Goal: Task Accomplishment & Management: Manage account settings

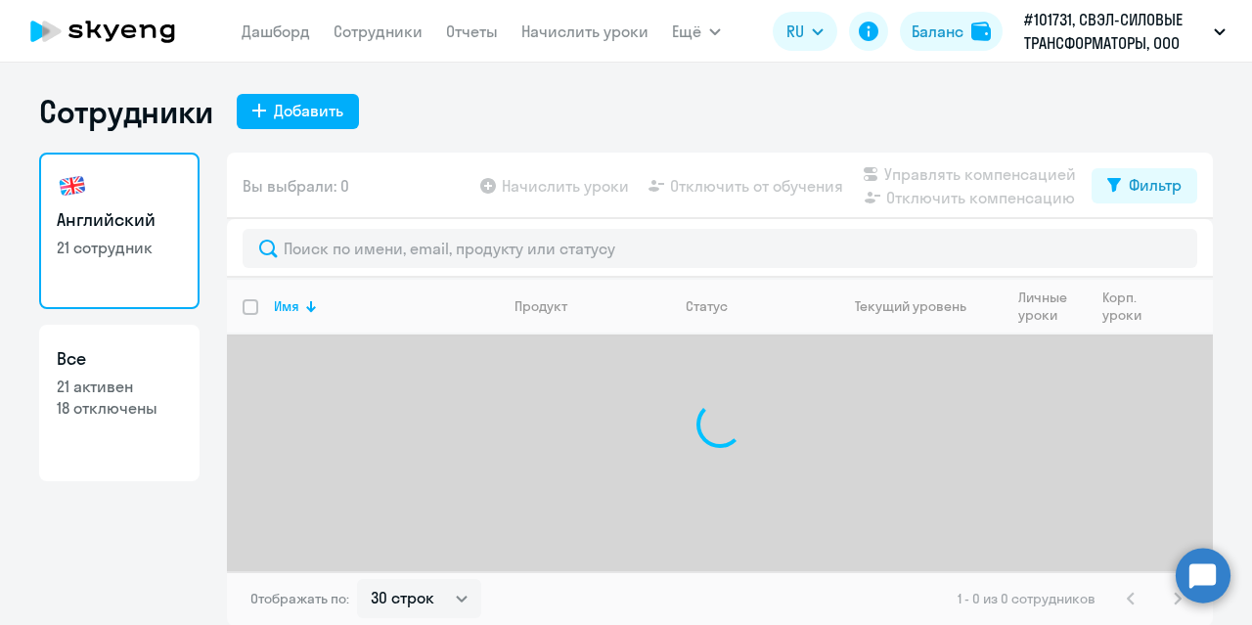
select select "30"
click at [552, 32] on link "Начислить уроки" at bounding box center [584, 32] width 127 height 20
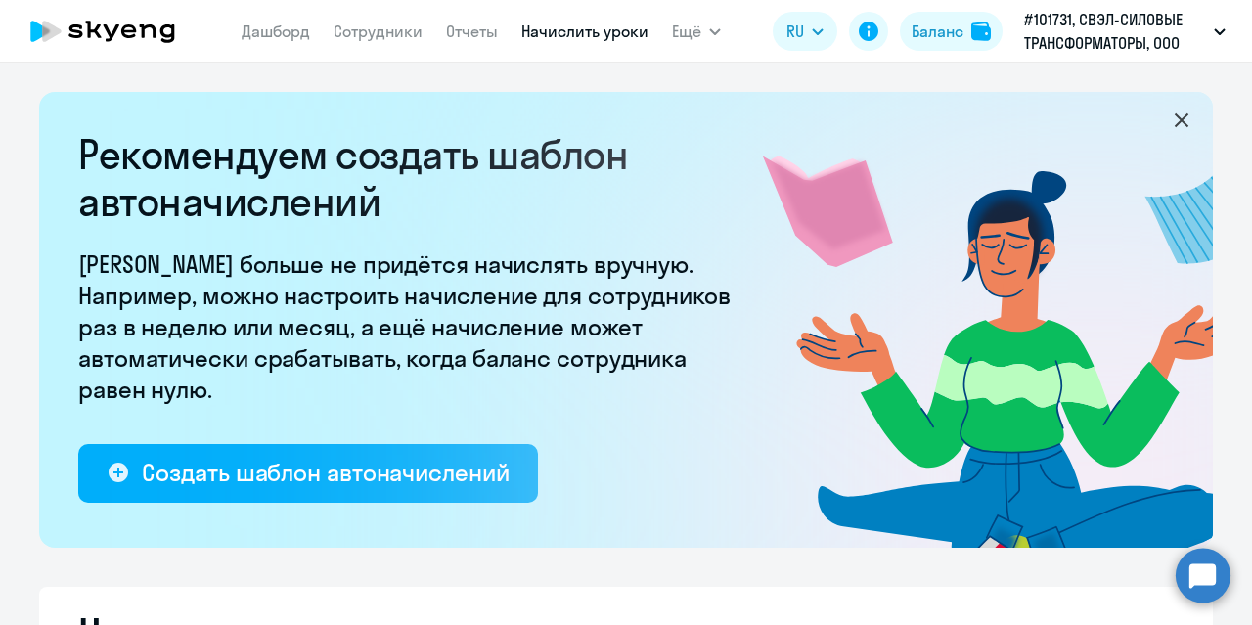
select select "10"
click at [360, 26] on link "Сотрудники" at bounding box center [378, 32] width 89 height 20
select select "30"
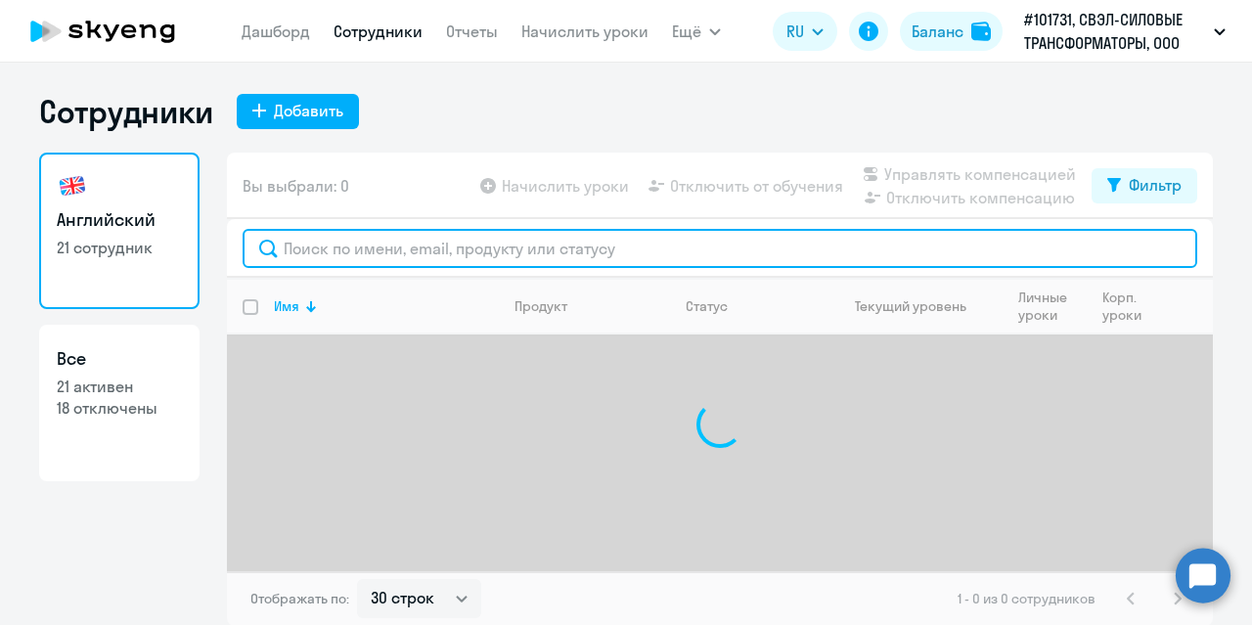
click at [343, 253] on input "text" at bounding box center [720, 248] width 955 height 39
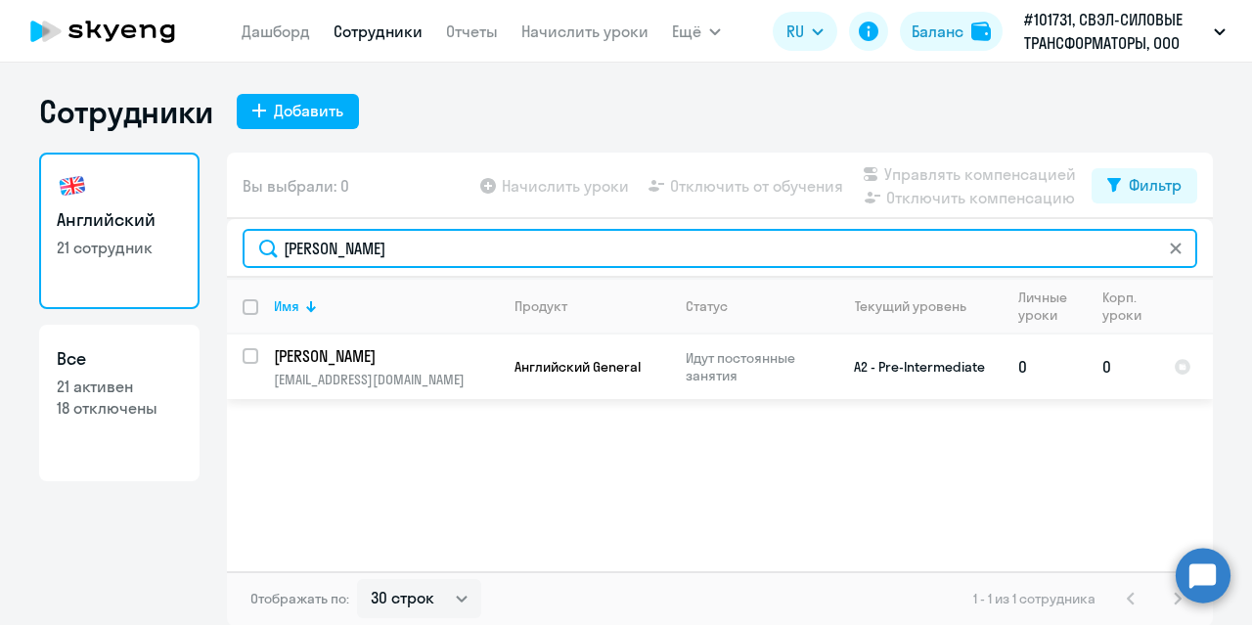
type input "[PERSON_NAME]"
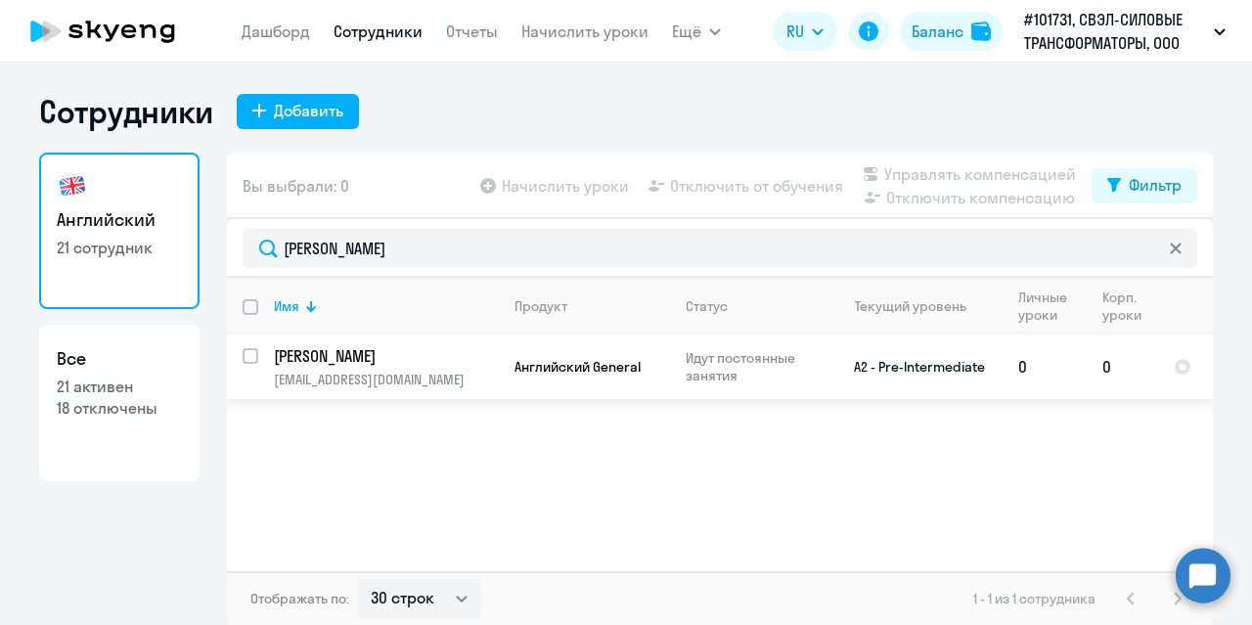
click at [392, 363] on p "[PERSON_NAME]" at bounding box center [384, 356] width 221 height 22
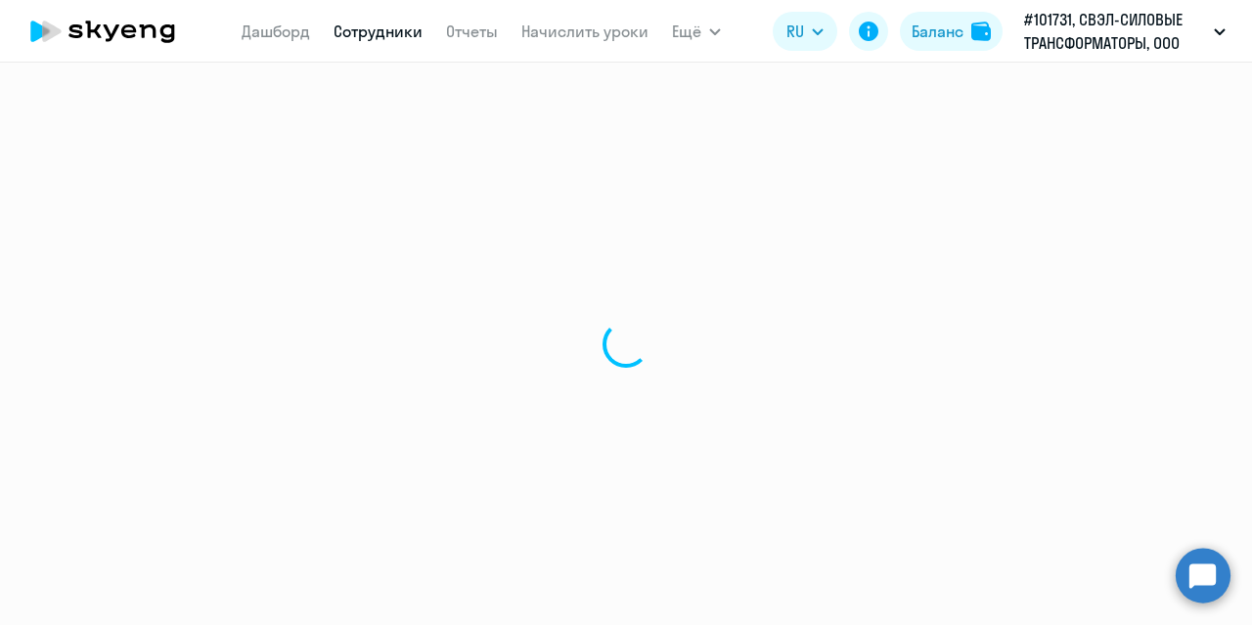
select select "english"
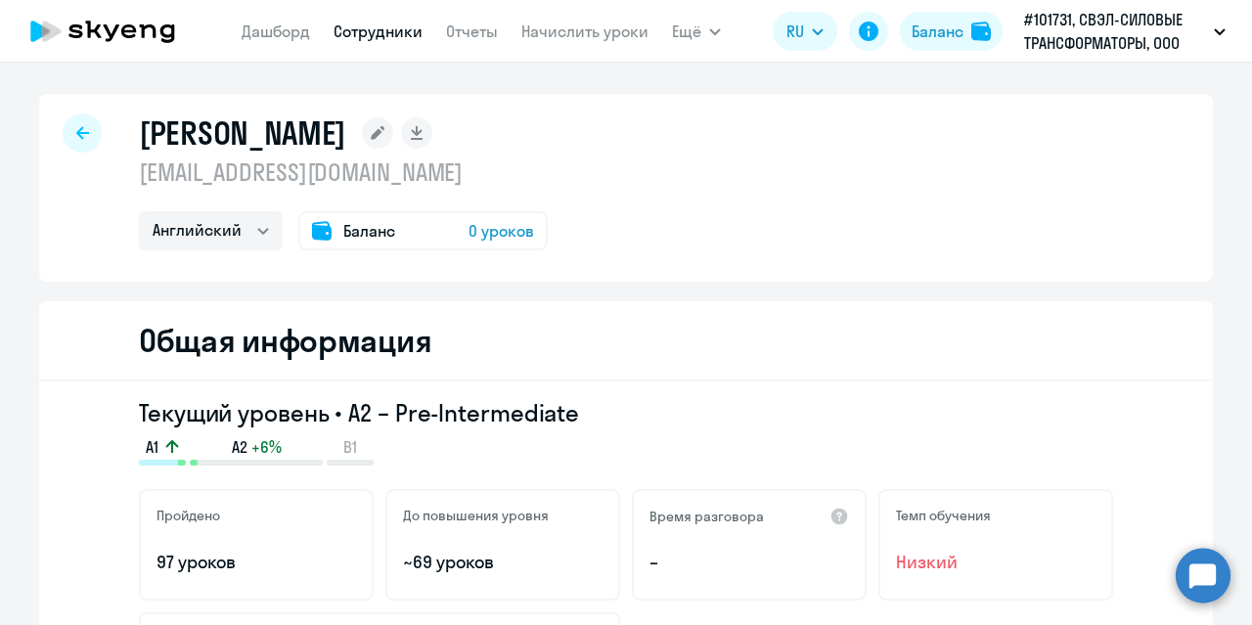
click at [67, 138] on div at bounding box center [82, 132] width 39 height 39
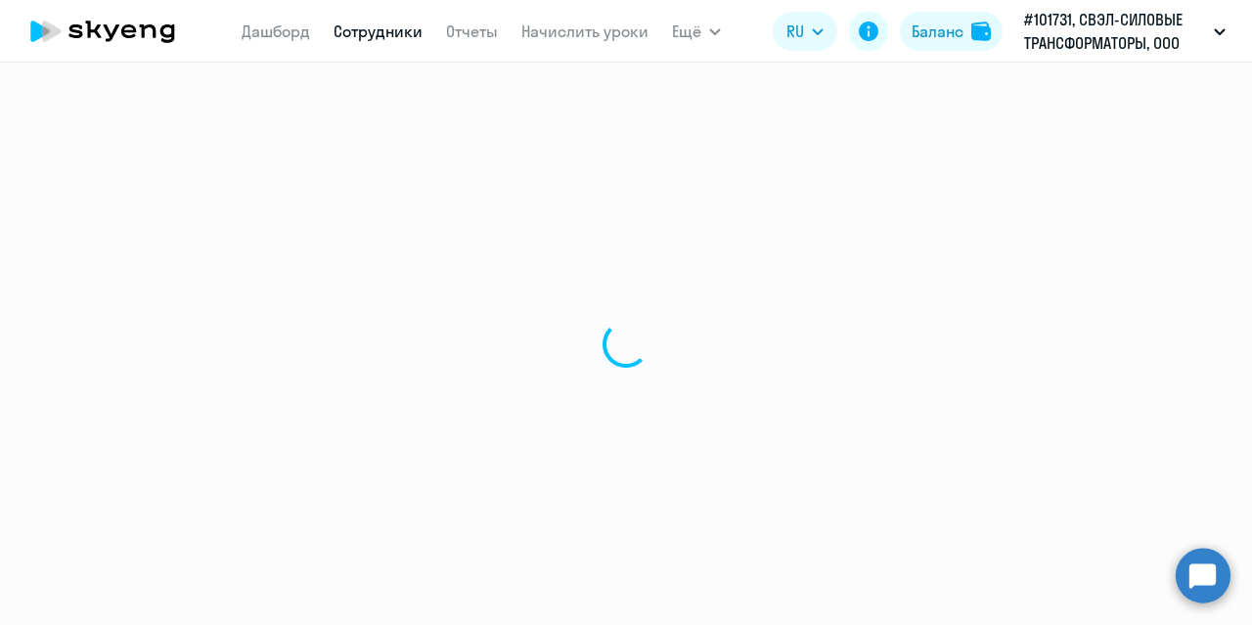
select select "30"
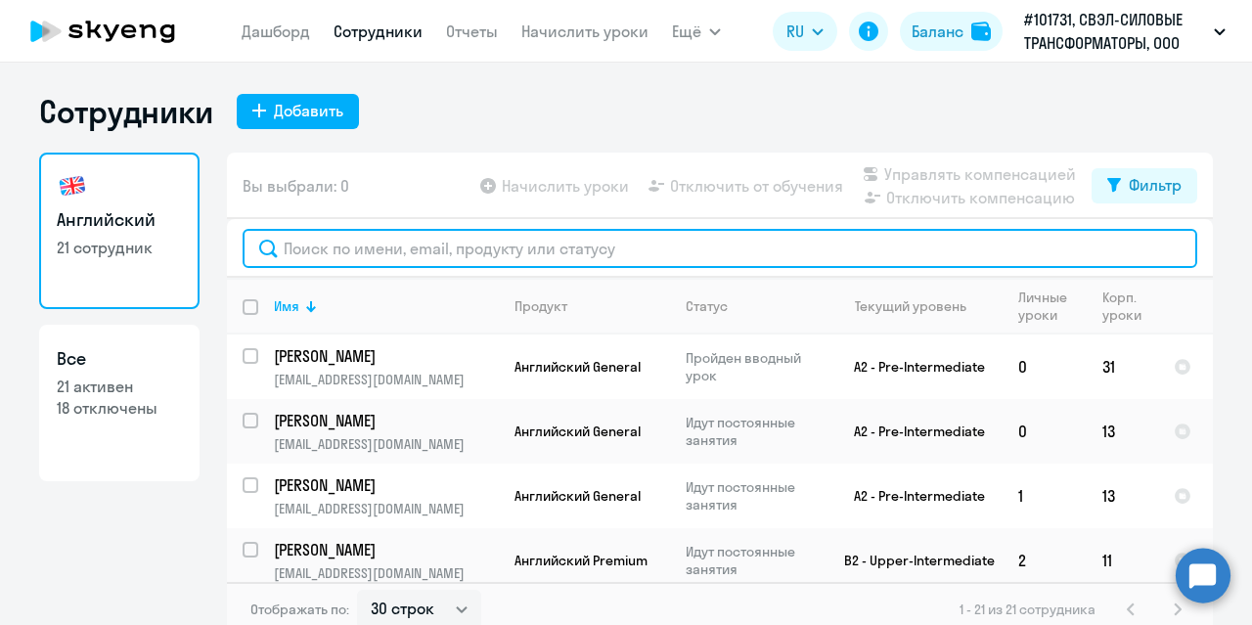
click at [289, 247] on input "text" at bounding box center [720, 248] width 955 height 39
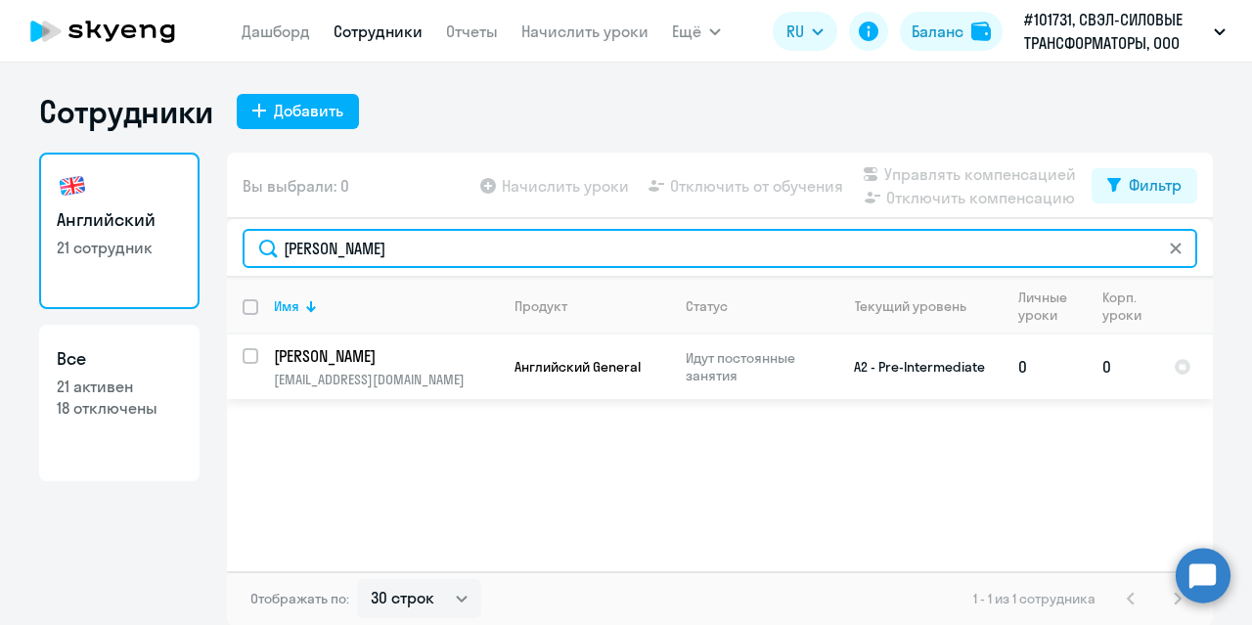
type input "[PERSON_NAME]"
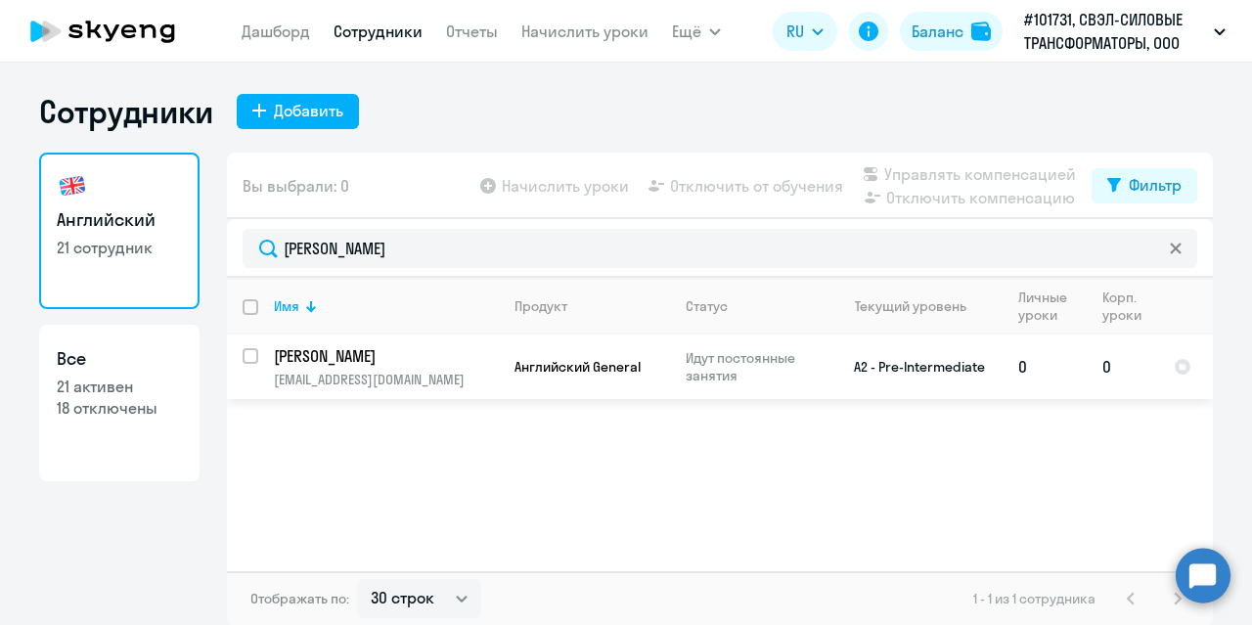
click at [248, 352] on input "select row 22552933" at bounding box center [262, 367] width 39 height 39
checkbox input "true"
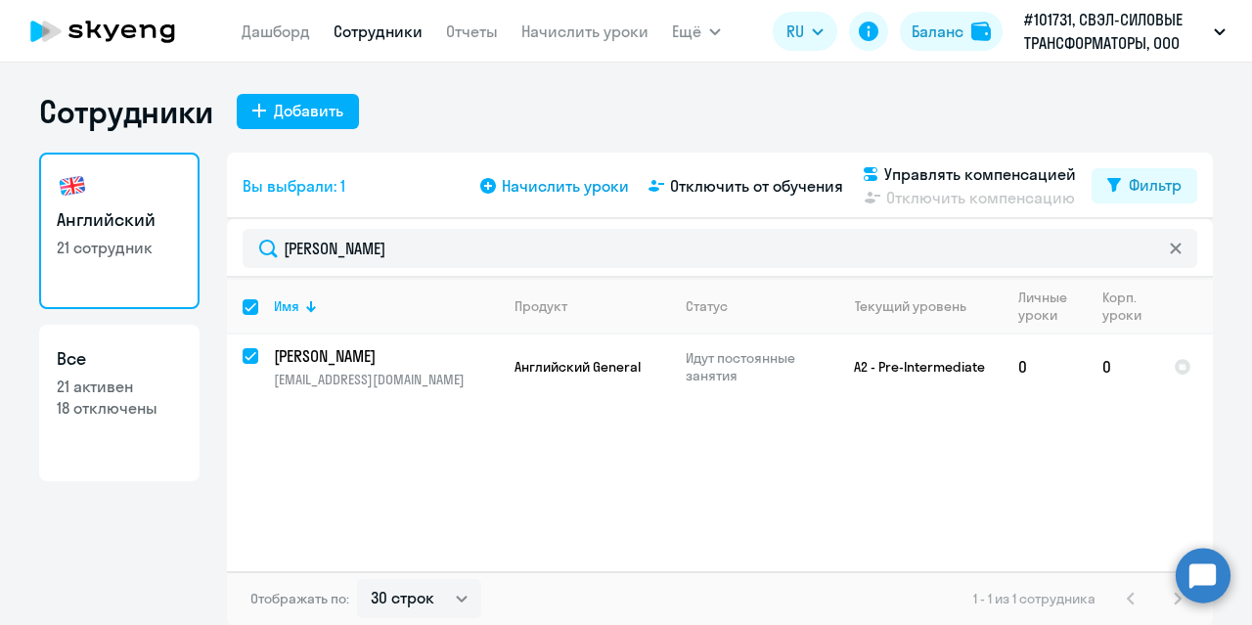
click at [532, 186] on span "Начислить уроки" at bounding box center [565, 185] width 127 height 23
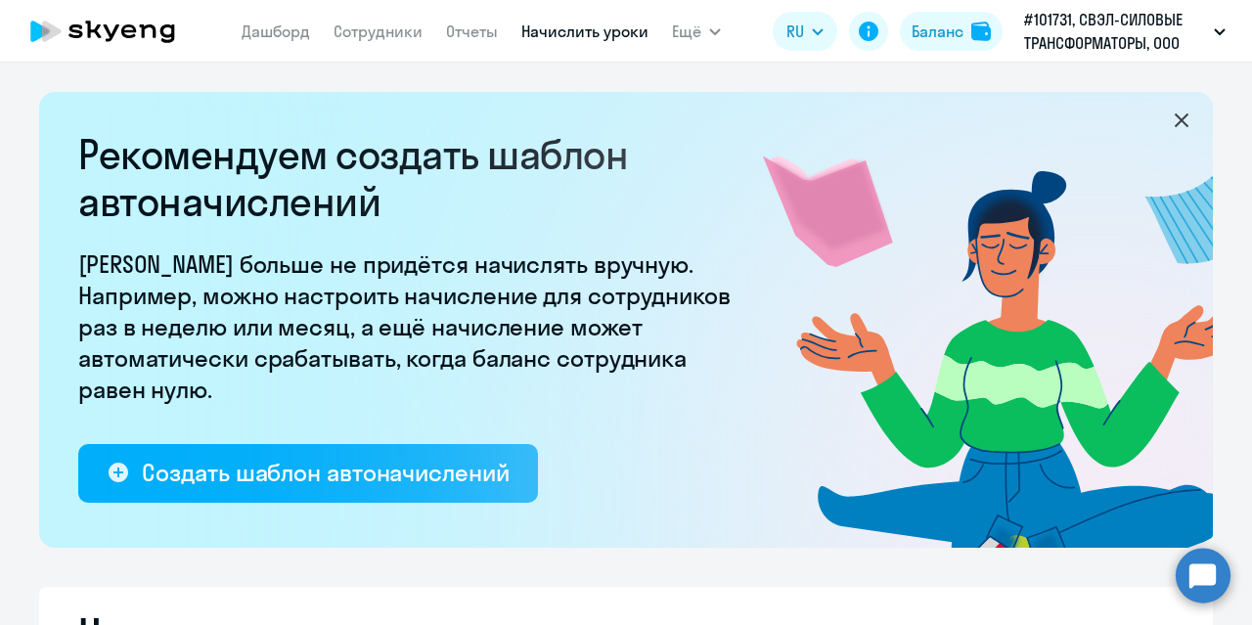
select select "10"
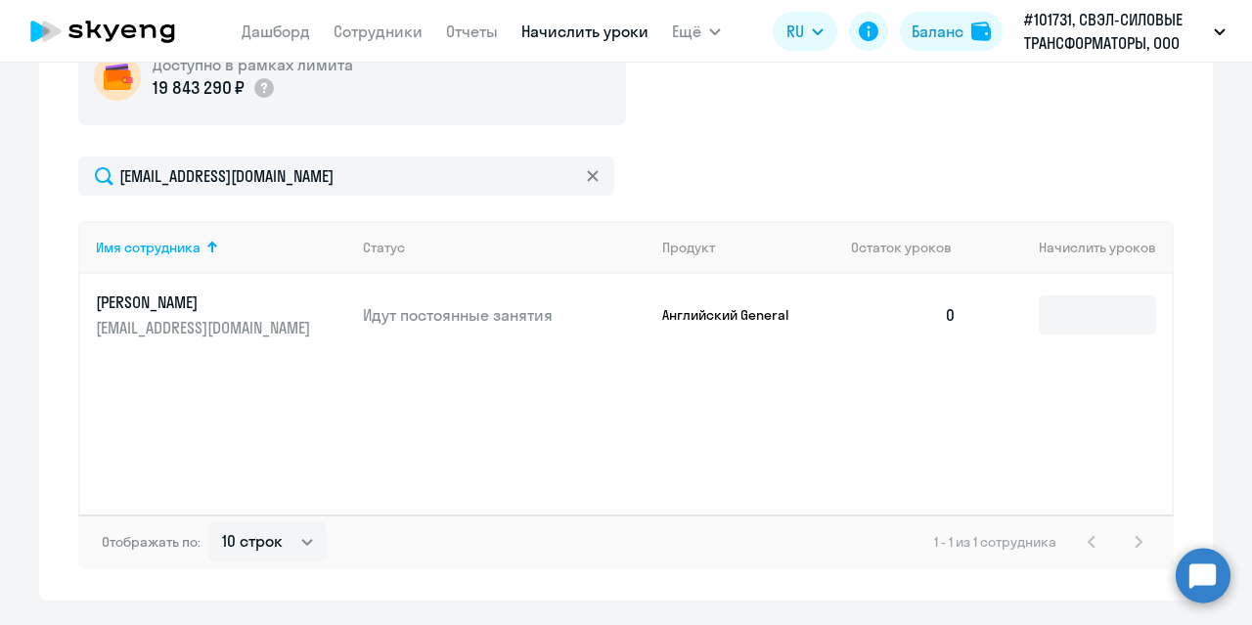
scroll to position [783, 0]
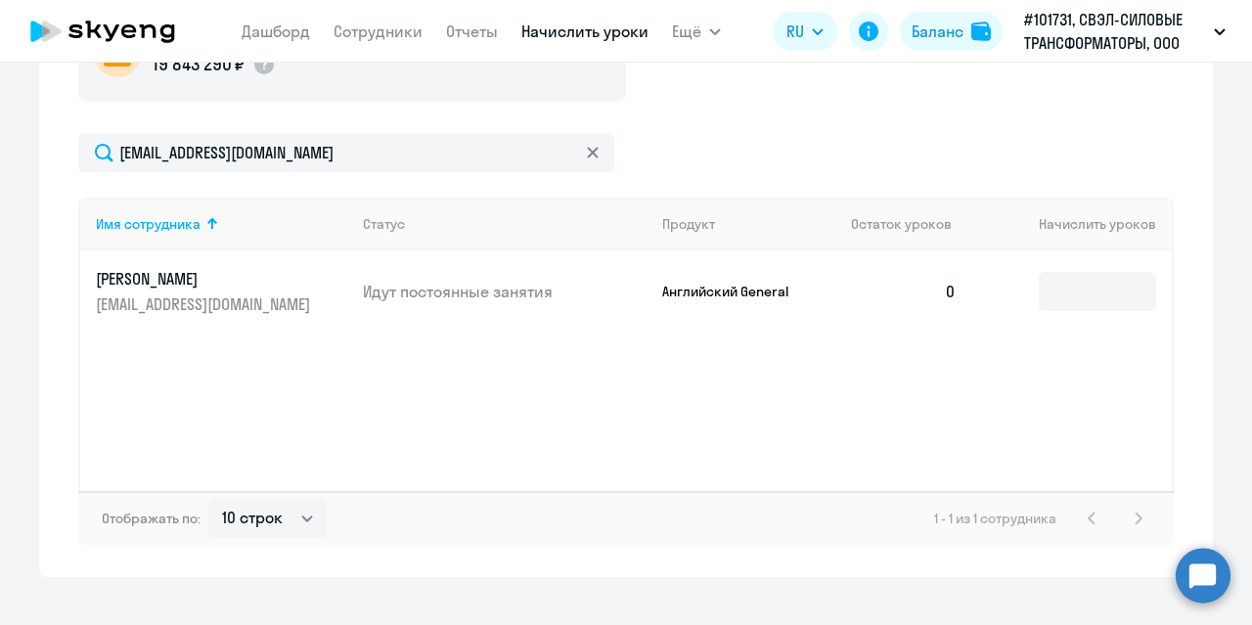
drag, startPoint x: 836, startPoint y: 464, endPoint x: 927, endPoint y: 353, distance: 143.2
click at [837, 464] on div "Имя сотрудника Статус Продукт Остаток уроков Начислить уроков [PERSON_NAME] [PE…" at bounding box center [626, 344] width 1096 height 293
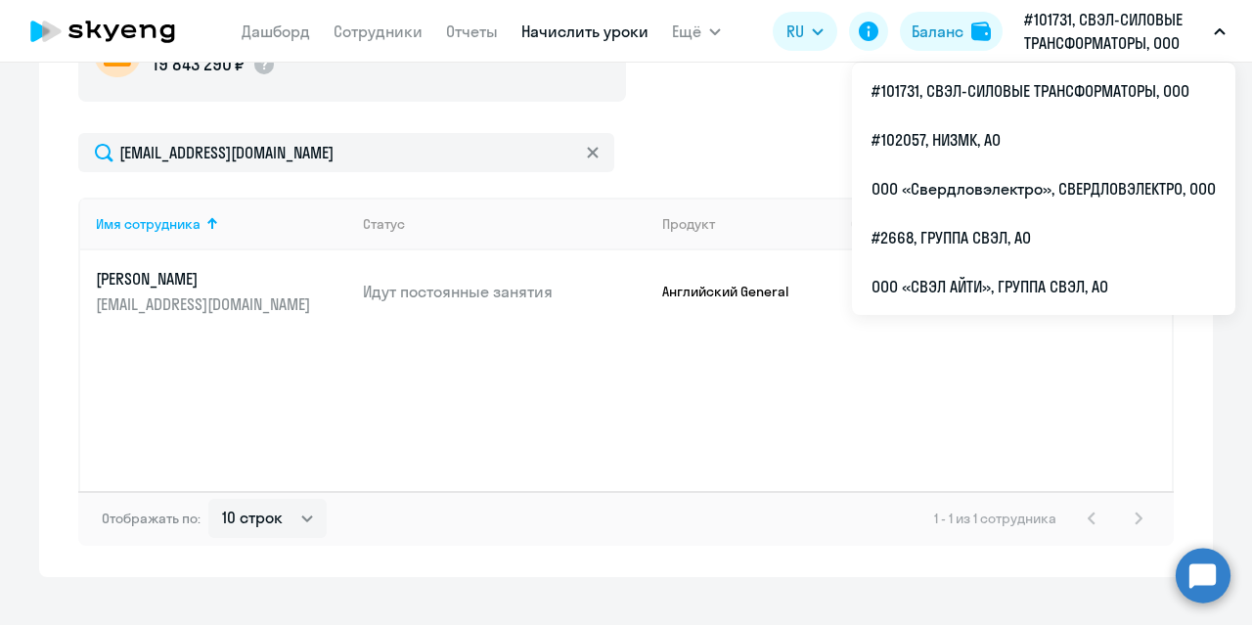
click at [857, 422] on div "Имя сотрудника Статус Продукт Остаток уроков Начислить уроков [PERSON_NAME] [PE…" at bounding box center [626, 344] width 1096 height 293
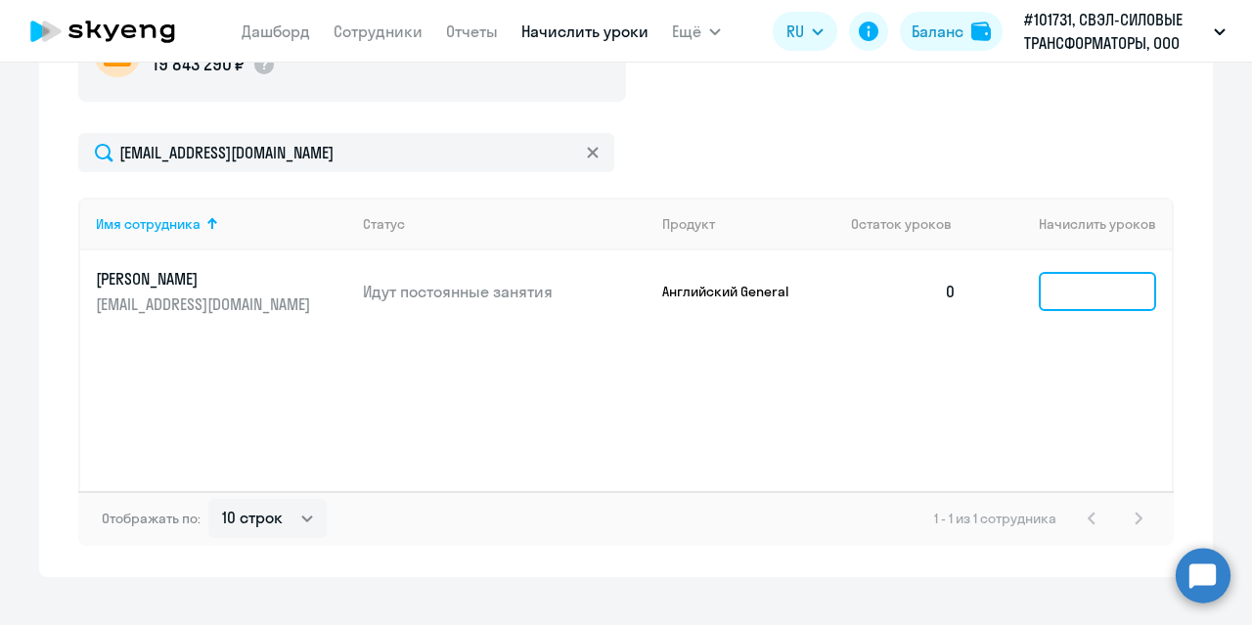
click at [1064, 287] on input at bounding box center [1097, 291] width 117 height 39
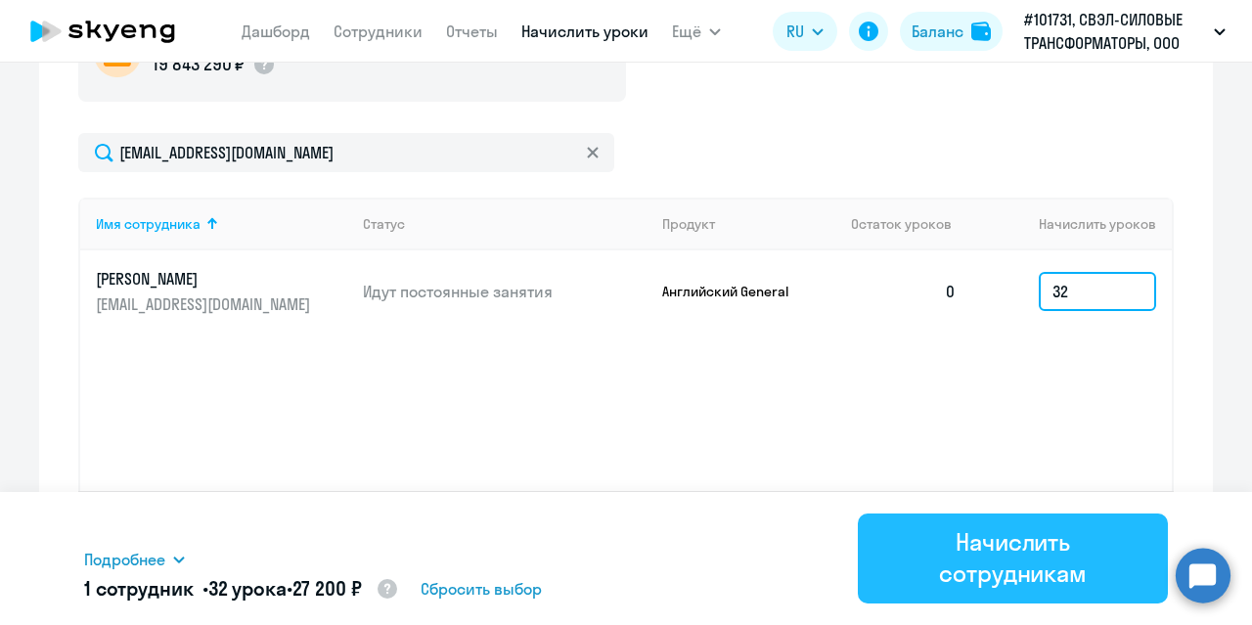
type input "32"
click at [968, 574] on div "Начислить сотрудникам" at bounding box center [1012, 557] width 255 height 63
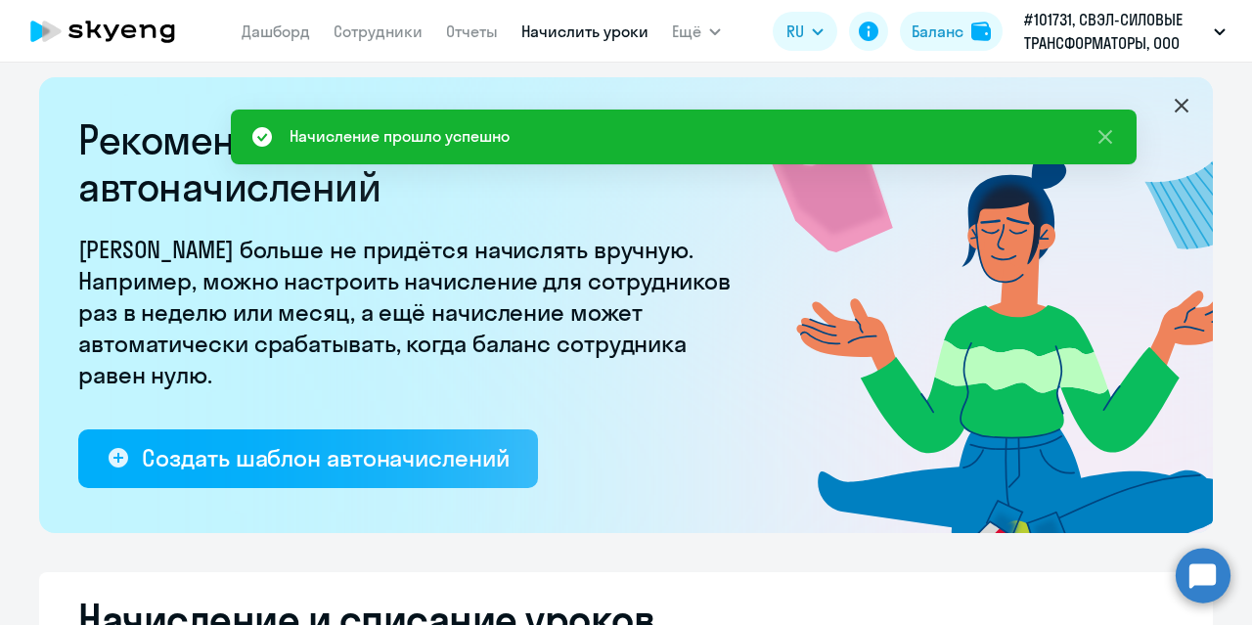
scroll to position [0, 0]
